Goal: Information Seeking & Learning: Learn about a topic

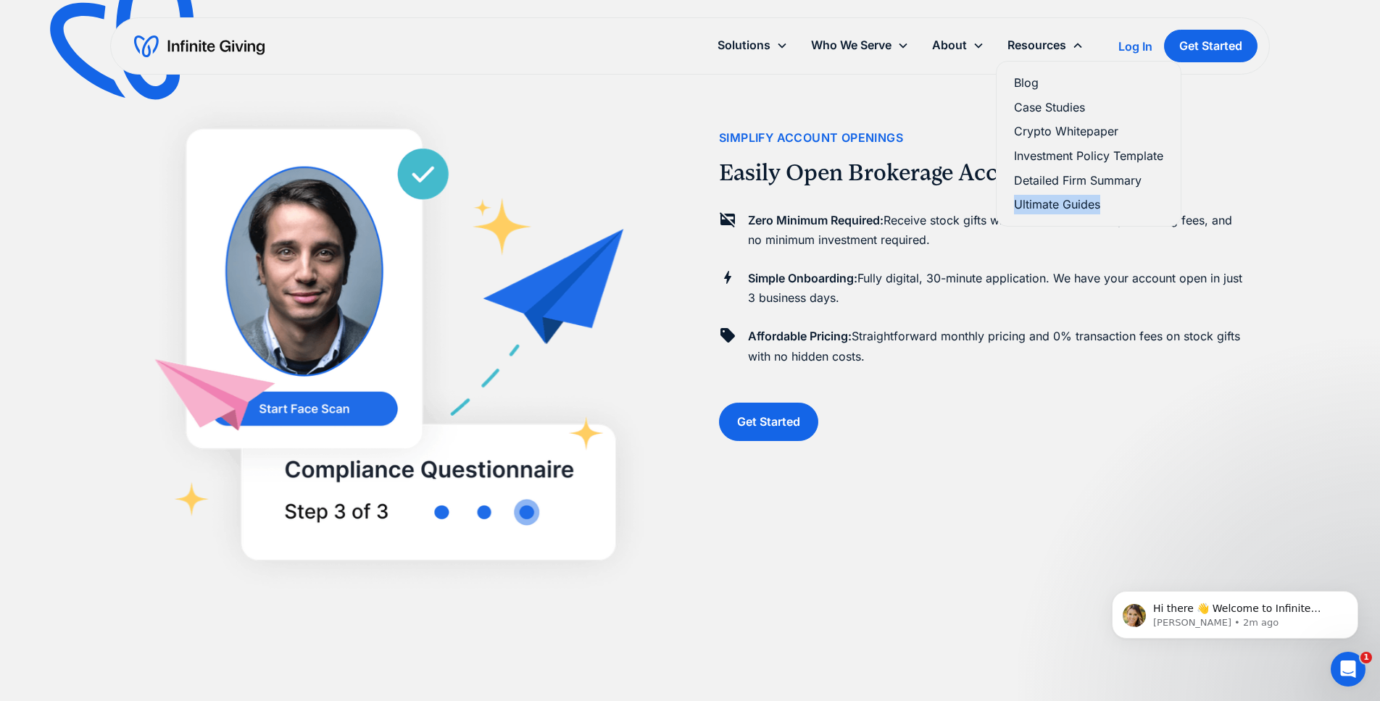
scroll to position [650, 0]
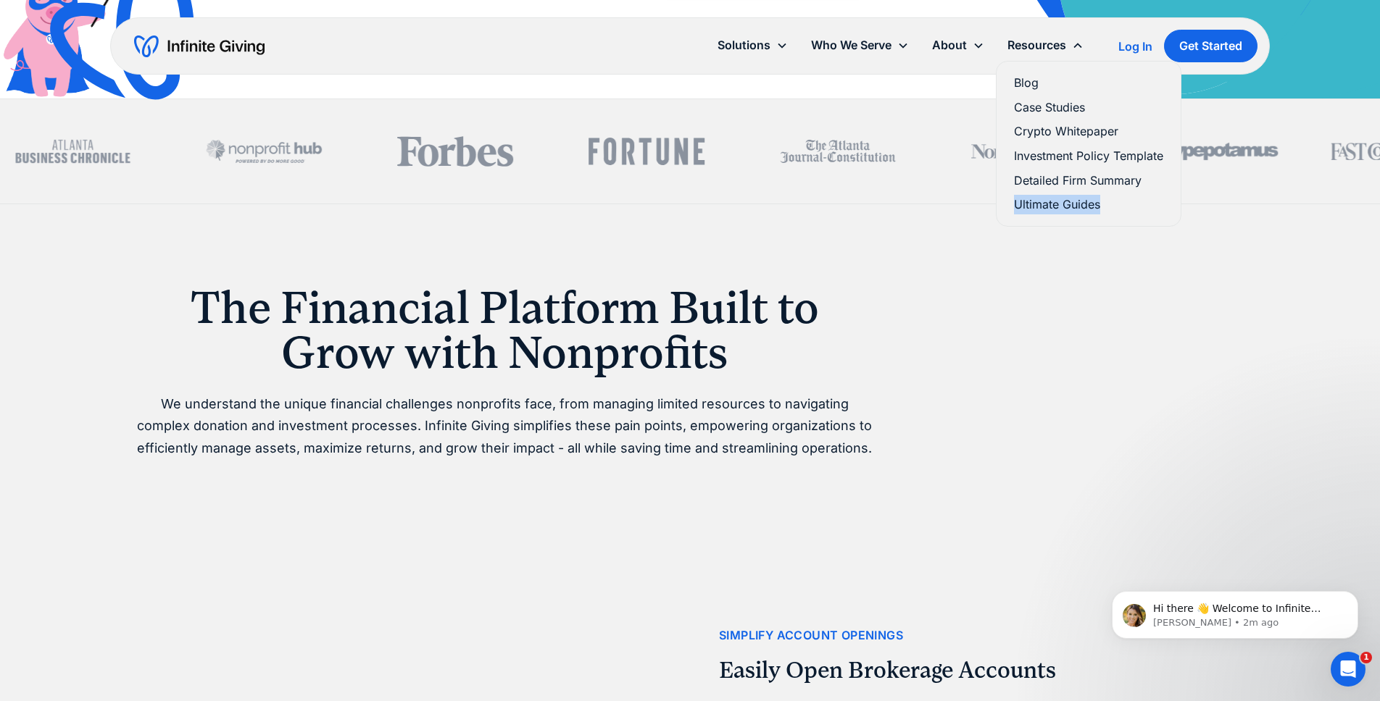
click at [1036, 204] on link "Ultimate Guides" at bounding box center [1088, 205] width 149 height 20
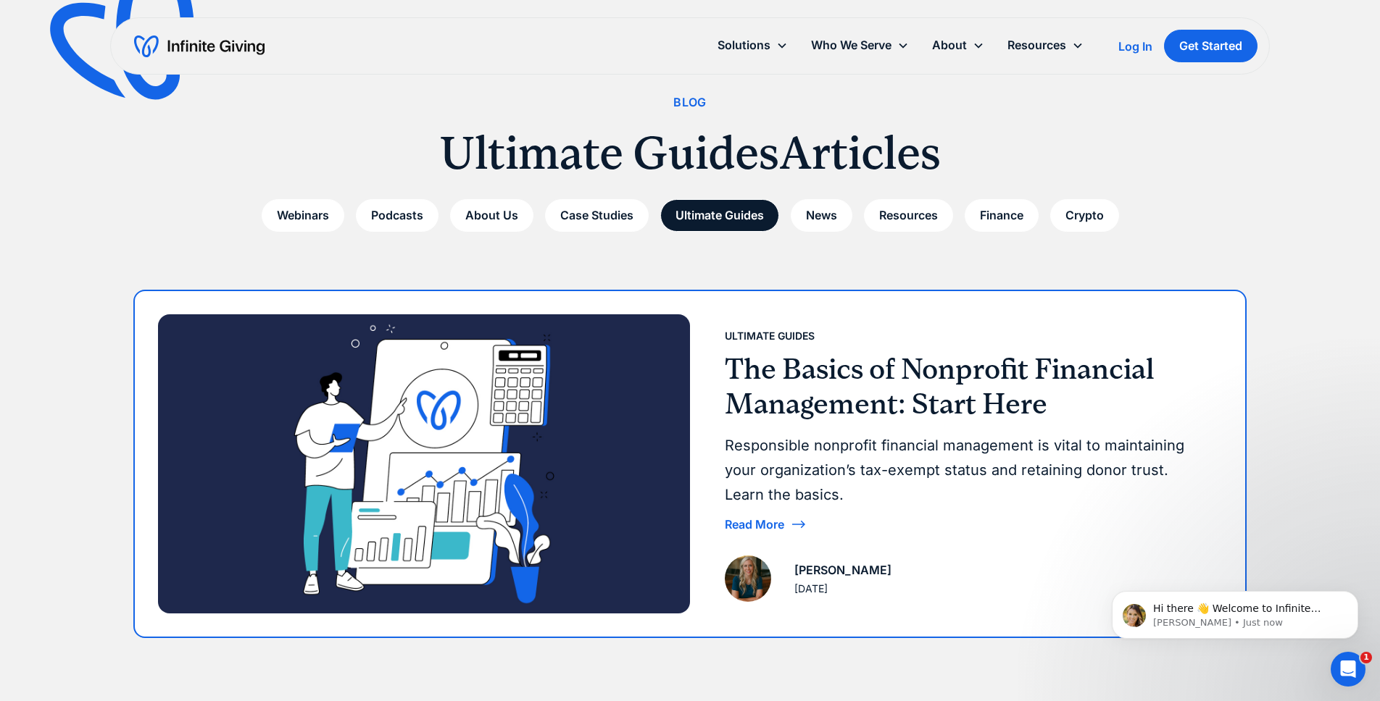
scroll to position [30, 0]
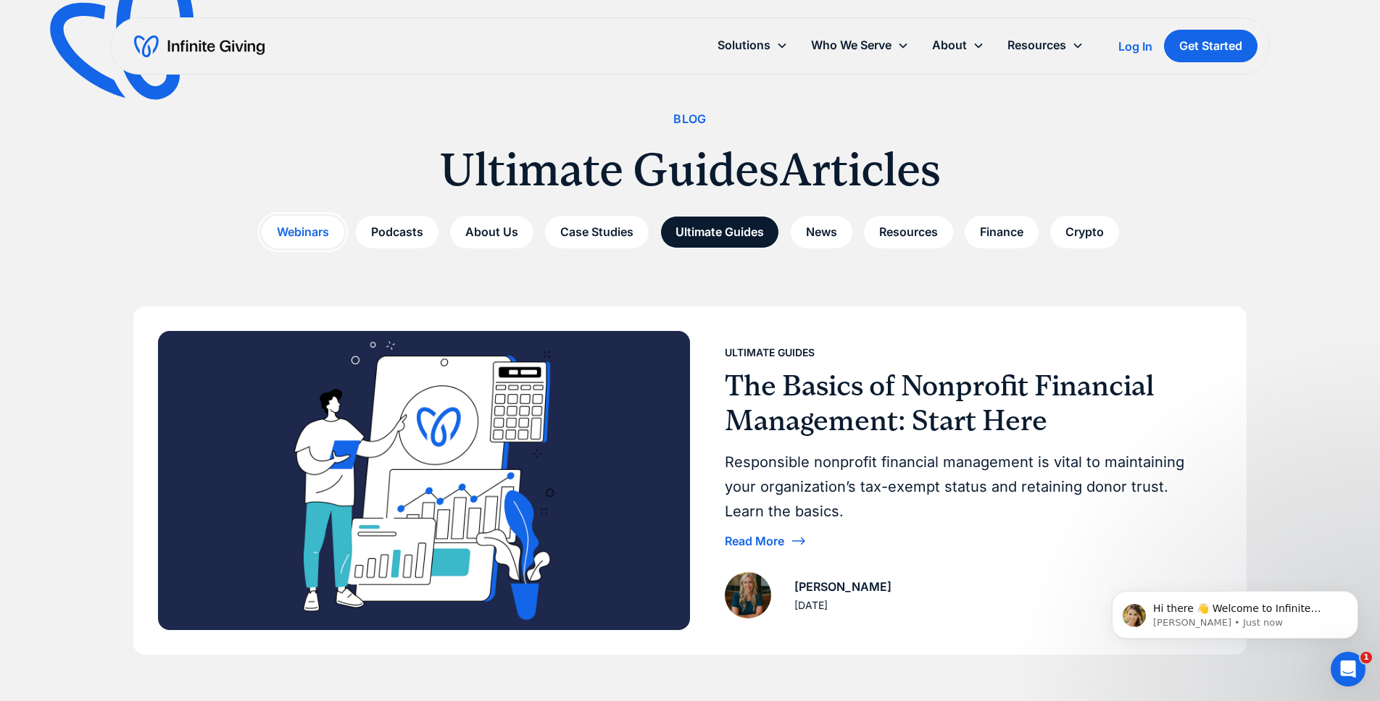
click at [310, 228] on link "Webinars" at bounding box center [303, 232] width 83 height 33
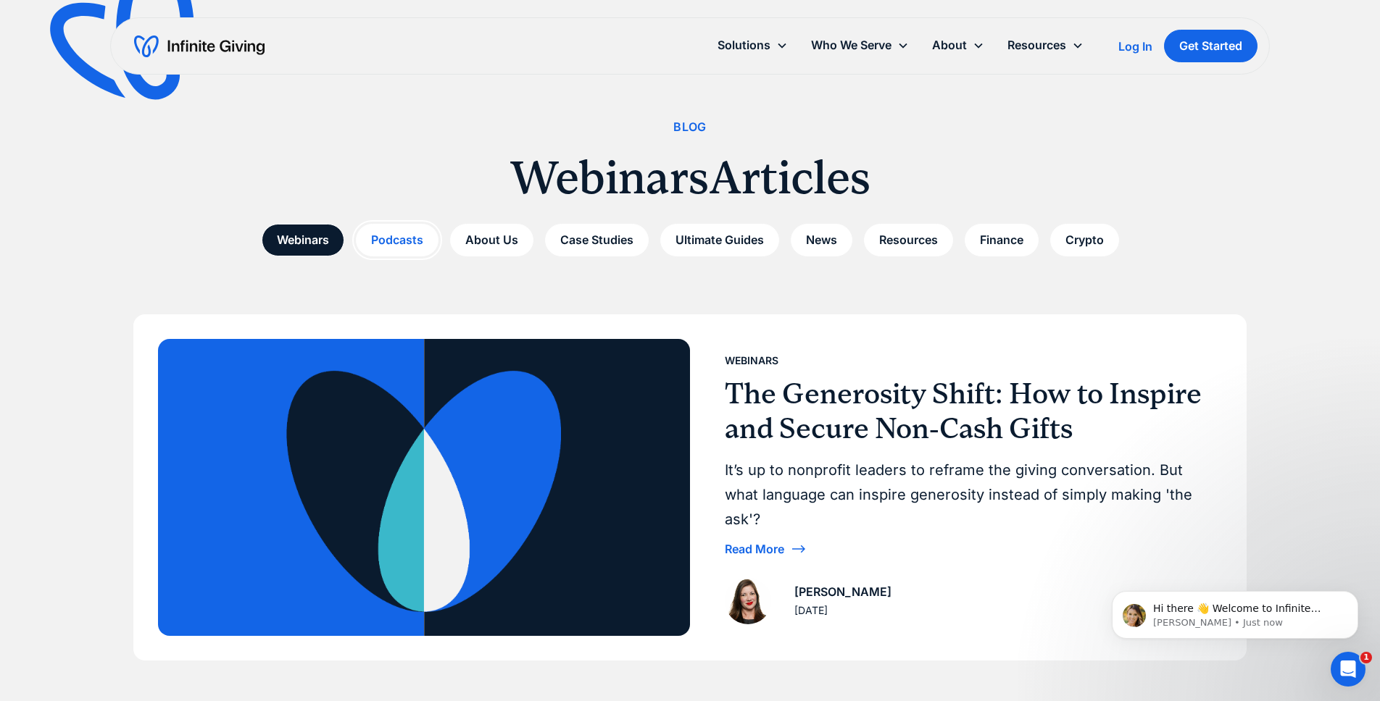
scroll to position [22, 0]
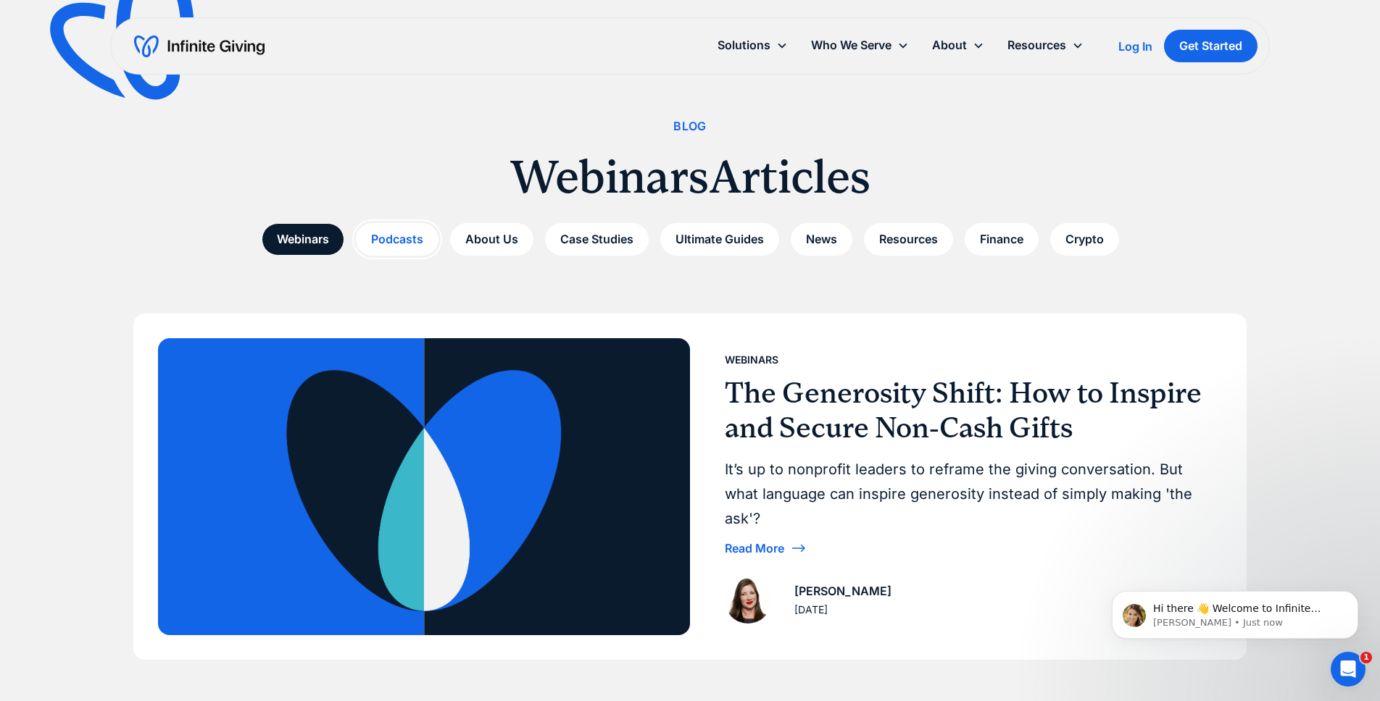
click at [409, 230] on link "Podcasts" at bounding box center [397, 239] width 83 height 33
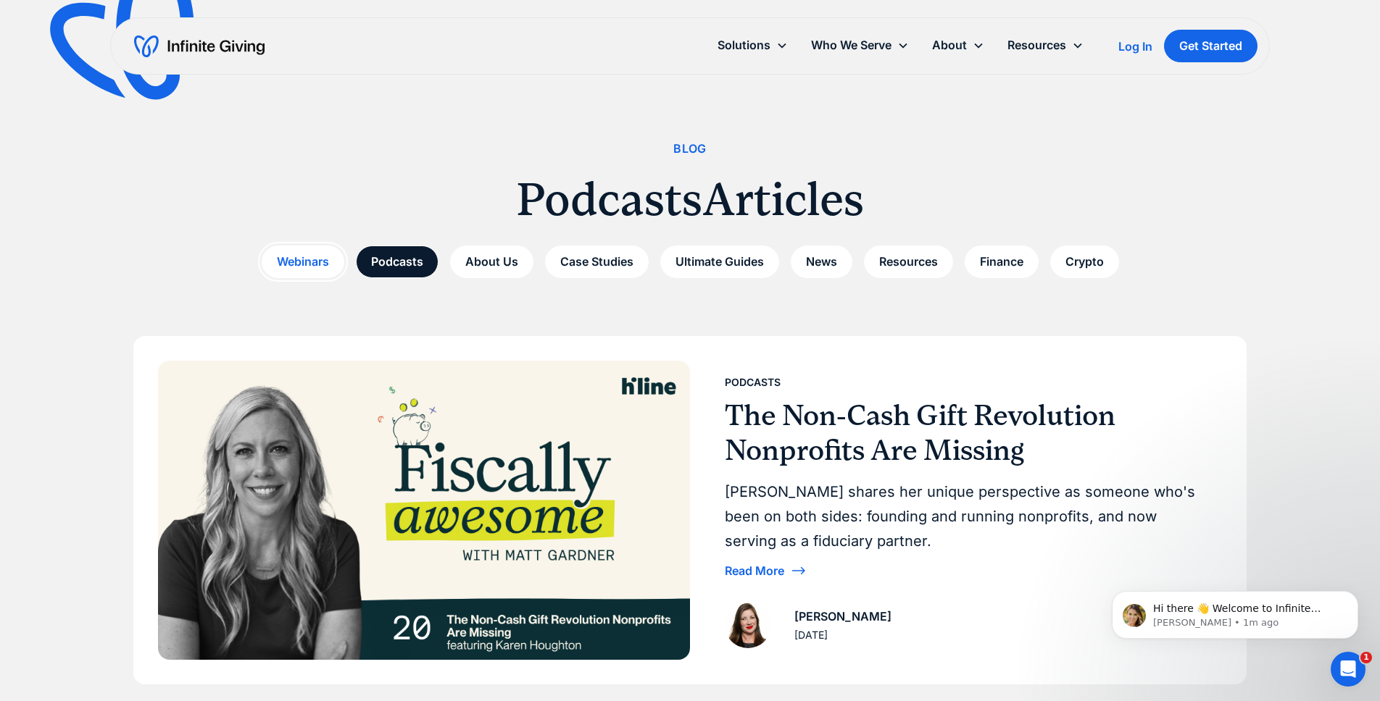
click at [288, 253] on link "Webinars" at bounding box center [303, 262] width 83 height 33
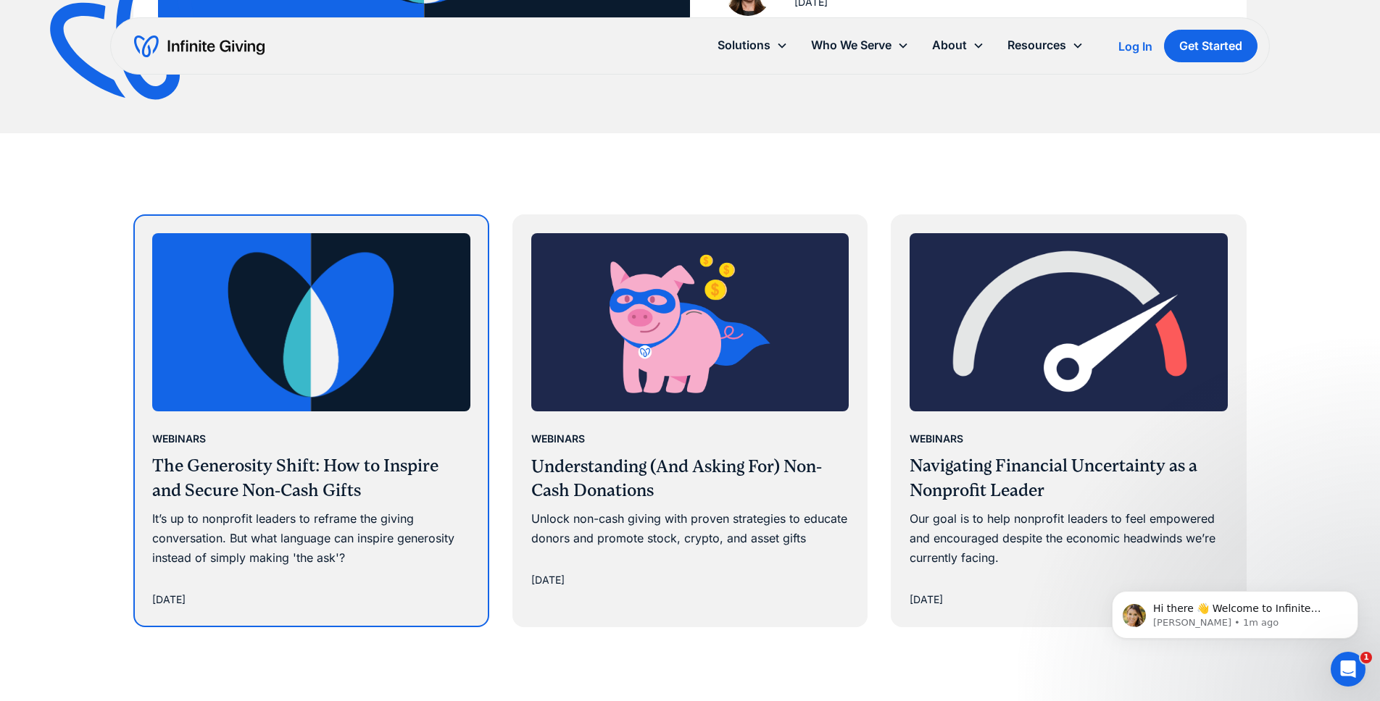
click at [294, 370] on img at bounding box center [311, 322] width 318 height 179
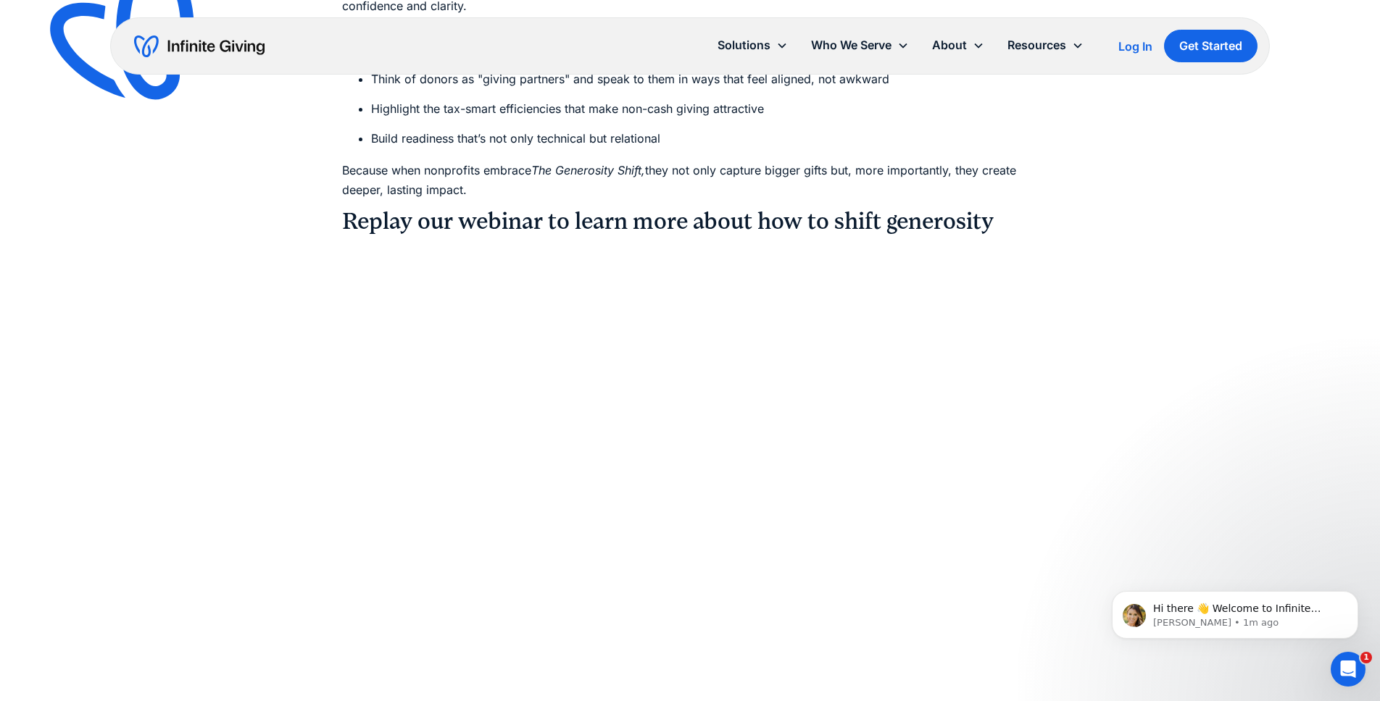
scroll to position [844, 0]
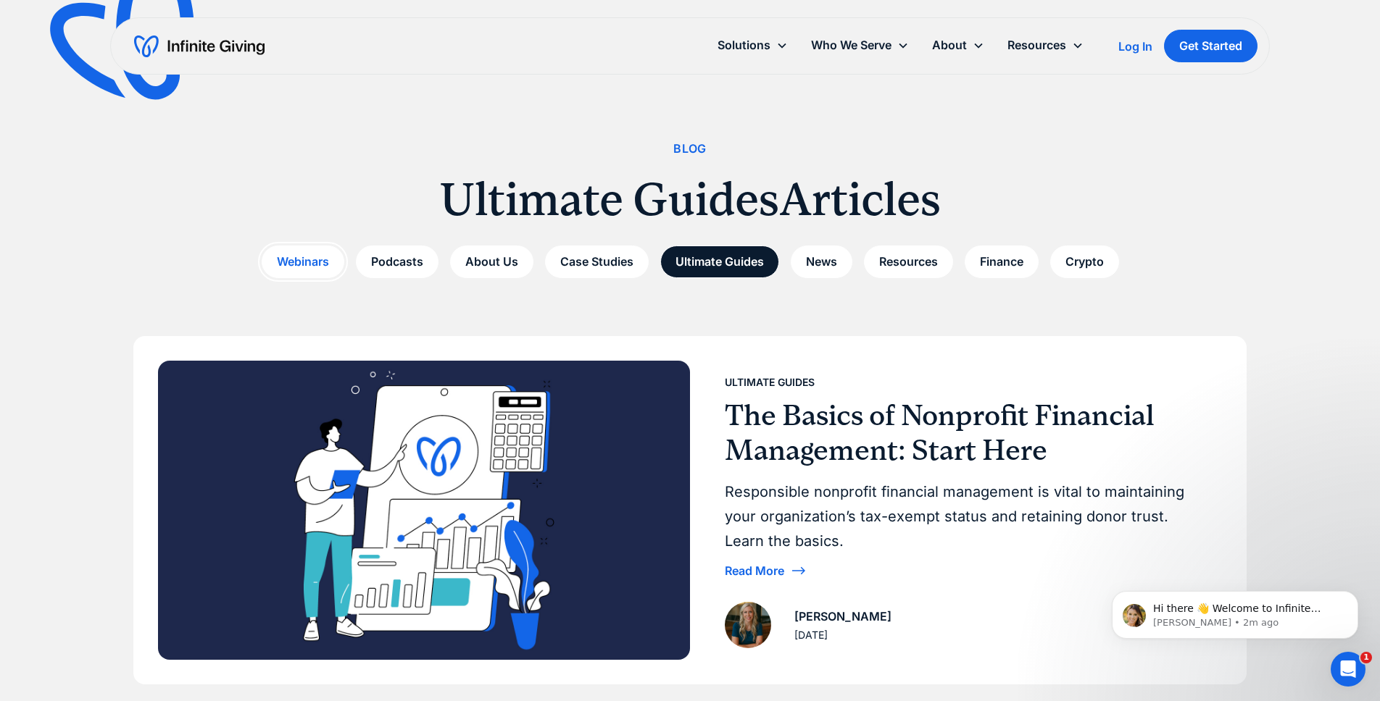
click at [273, 265] on link "Webinars" at bounding box center [303, 262] width 83 height 33
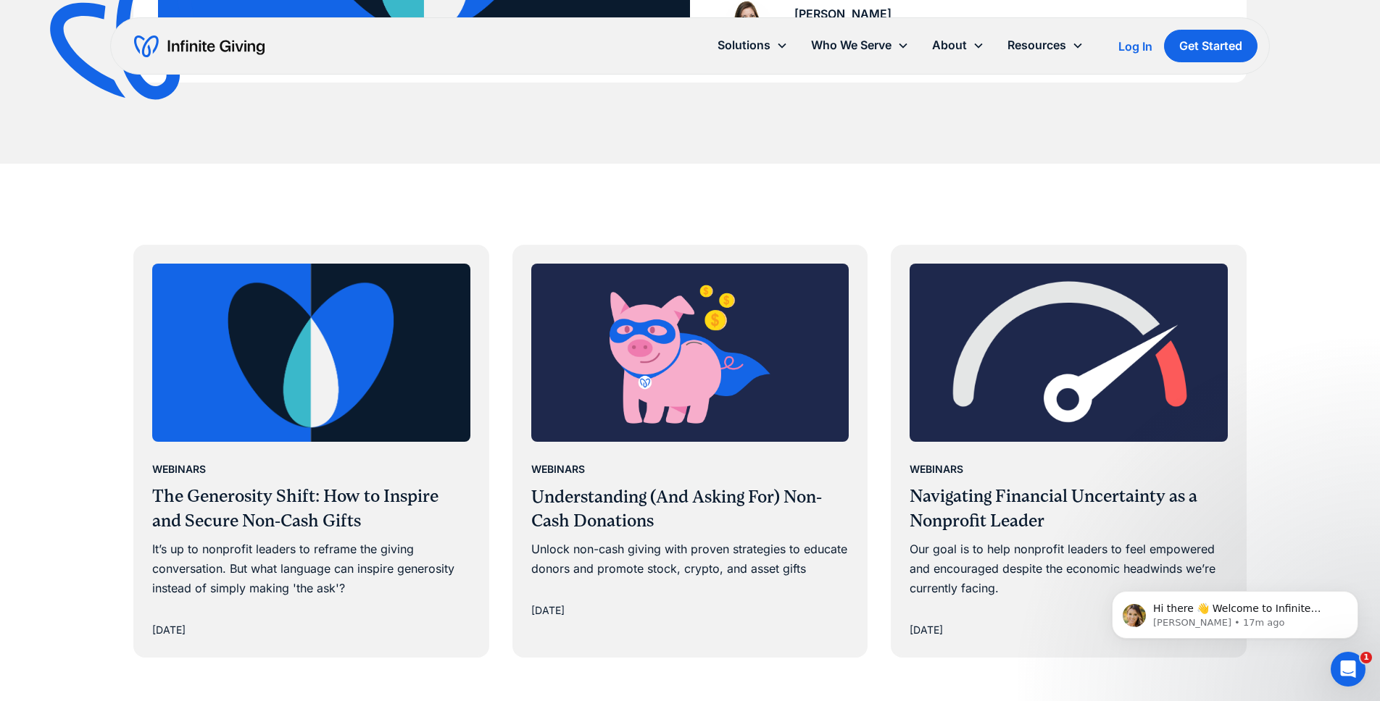
scroll to position [670, 0]
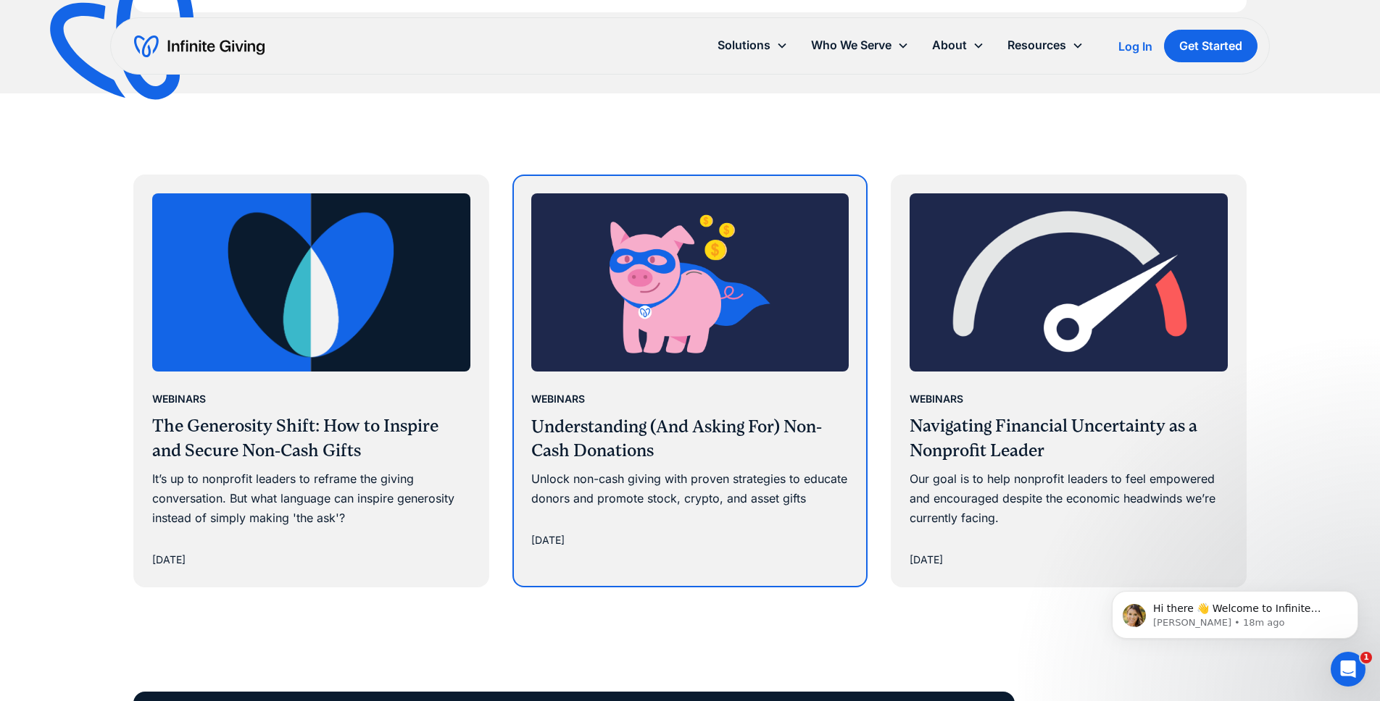
click at [580, 401] on div "Webinars" at bounding box center [558, 399] width 54 height 17
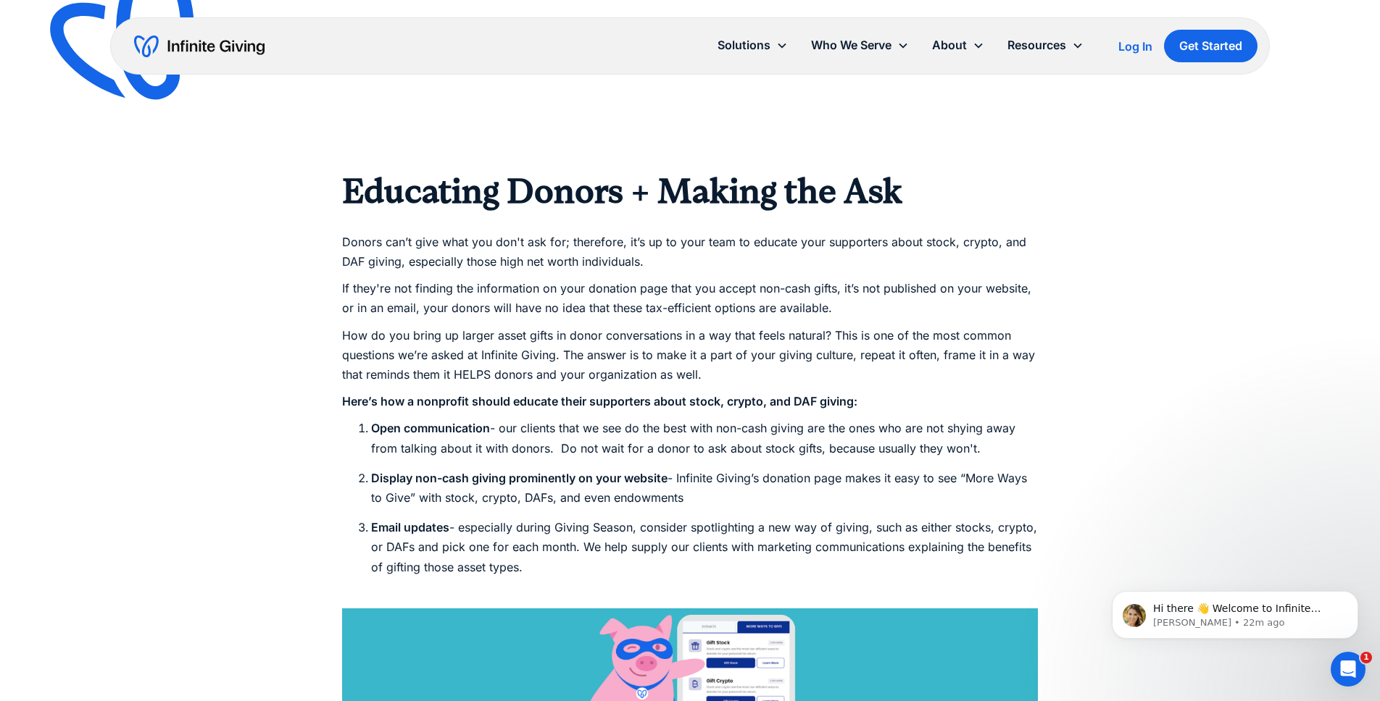
scroll to position [3332, 0]
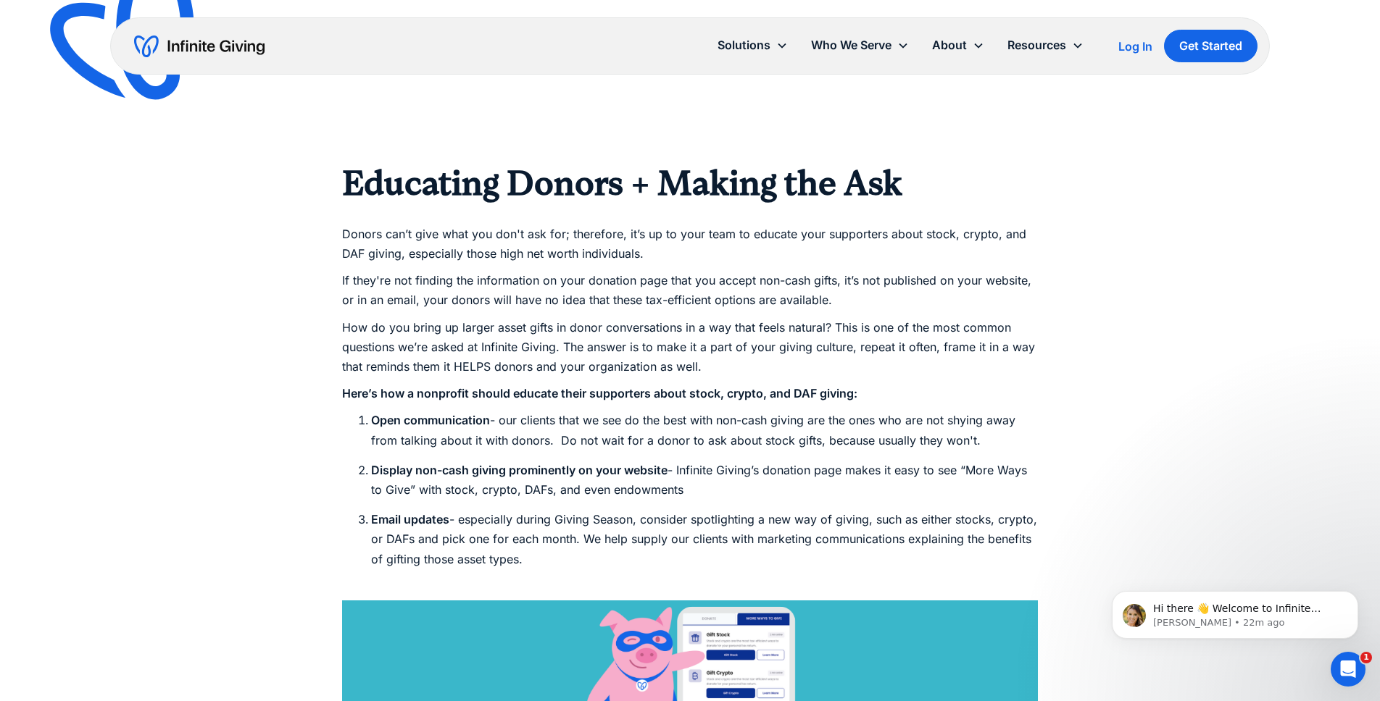
drag, startPoint x: 586, startPoint y: 565, endPoint x: 320, endPoint y: 172, distance: 474.3
click at [588, 556] on li "Email updates - especially during Giving Season, consider spotlighting a new wa…" at bounding box center [704, 549] width 667 height 79
drag, startPoint x: 599, startPoint y: 565, endPoint x: 353, endPoint y: 183, distance: 453.5
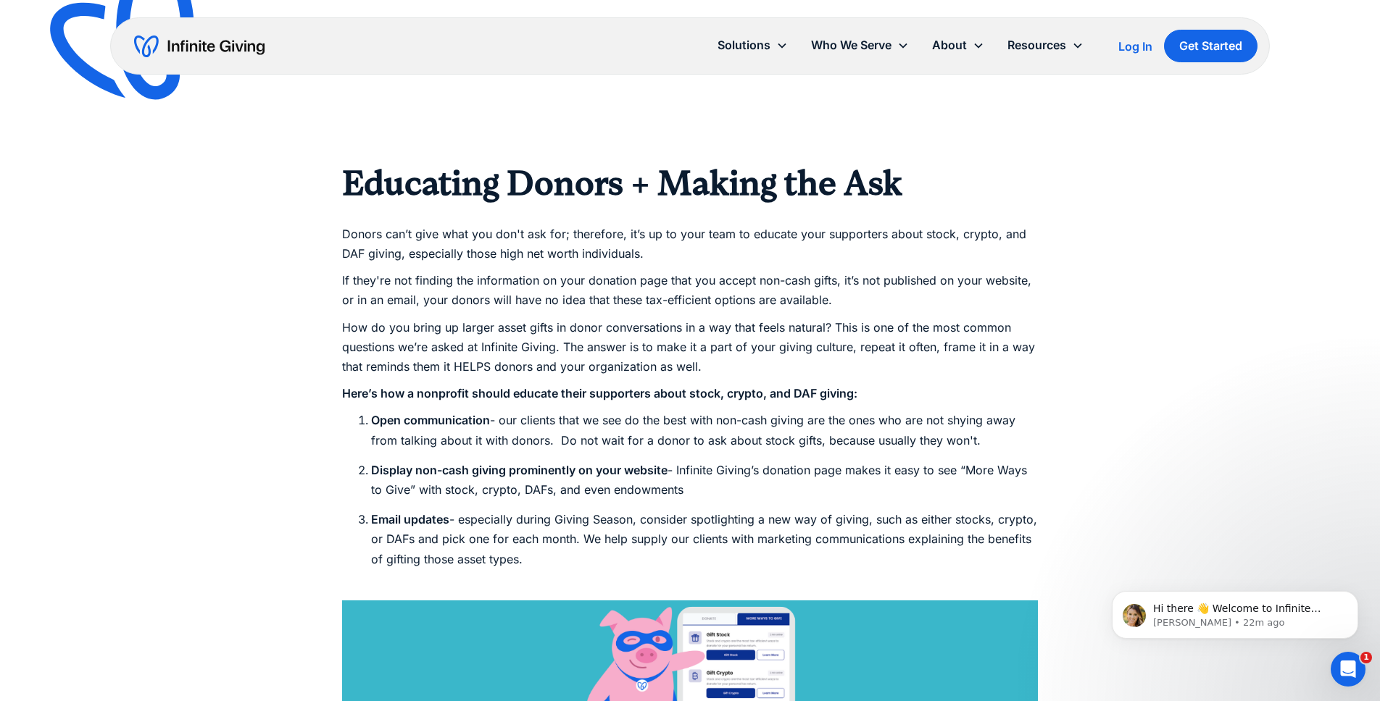
click at [353, 183] on strong "Educating Donors + Making the Ask" at bounding box center [622, 183] width 560 height 41
drag, startPoint x: 583, startPoint y: 565, endPoint x: 342, endPoint y: 176, distance: 457.5
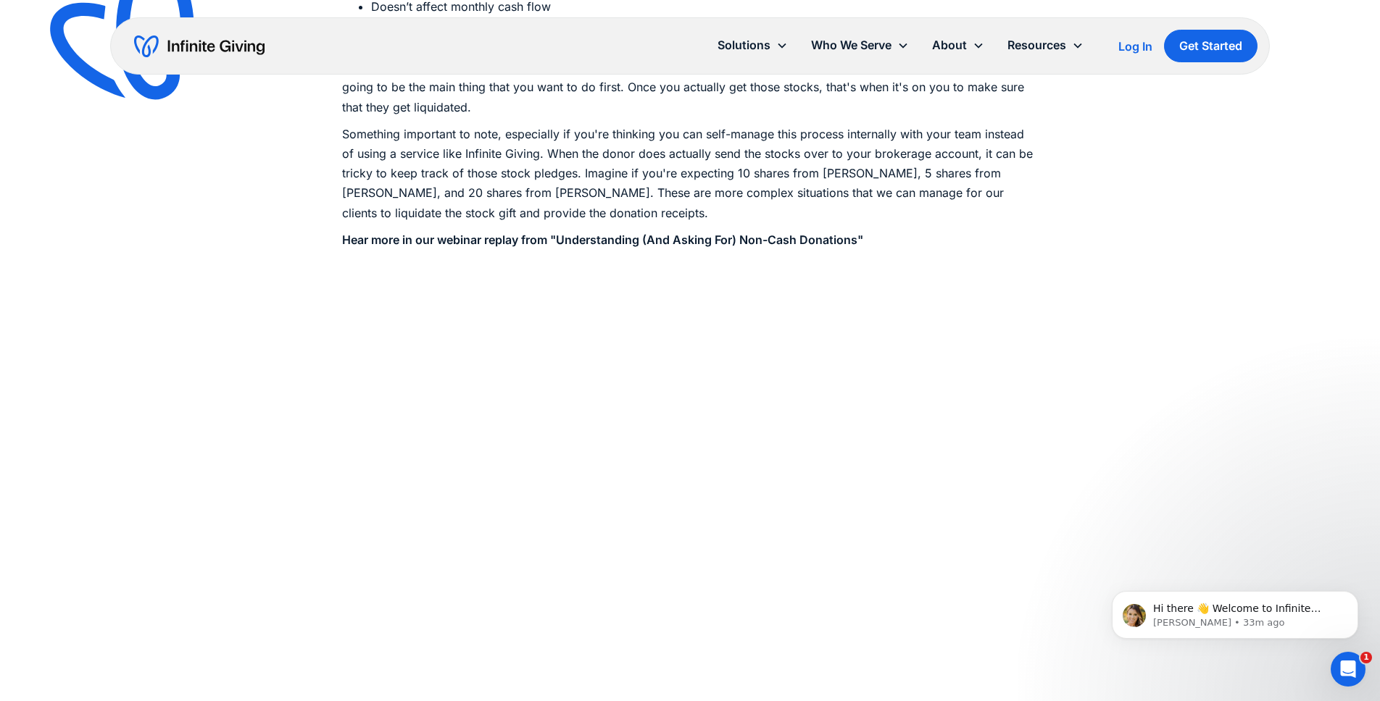
scroll to position [2183, 0]
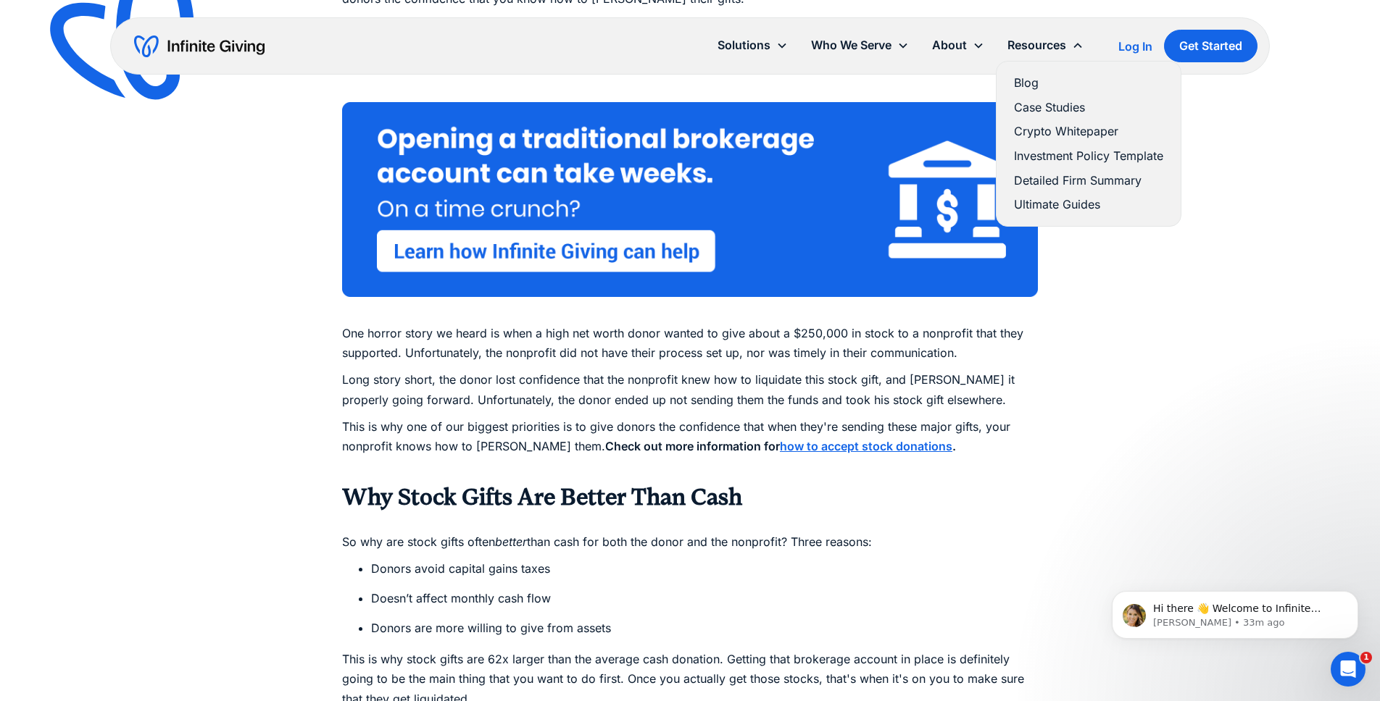
click at [1064, 201] on link "Ultimate Guides" at bounding box center [1088, 205] width 149 height 20
